Goal: Transaction & Acquisition: Purchase product/service

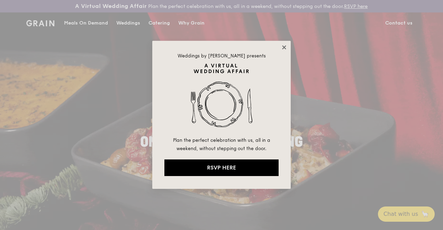
click at [282, 45] on icon at bounding box center [284, 47] width 6 height 6
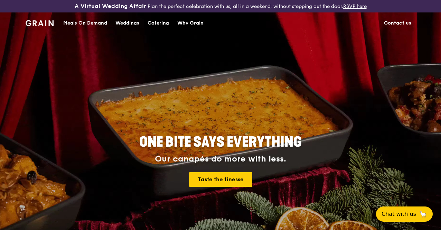
click at [162, 26] on div "Catering" at bounding box center [158, 23] width 21 height 21
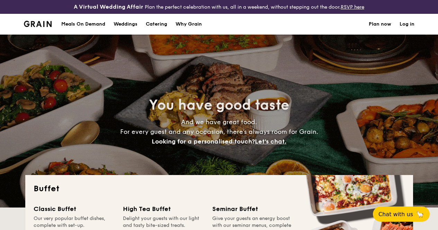
select select
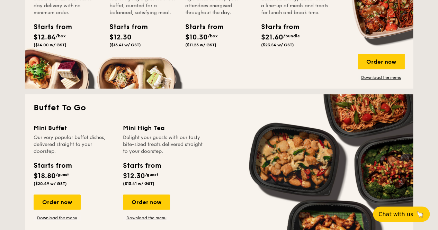
scroll to position [317, 0]
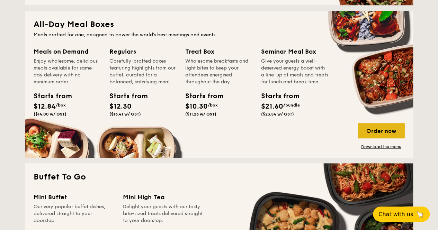
click at [376, 134] on div "Order now" at bounding box center [380, 130] width 47 height 15
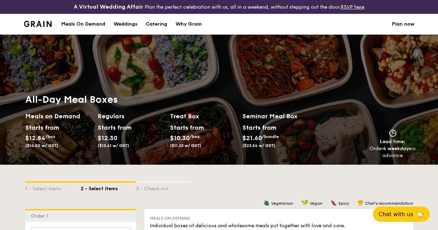
click at [32, 27] on img at bounding box center [38, 24] width 28 height 6
